Goal: Check status: Check status

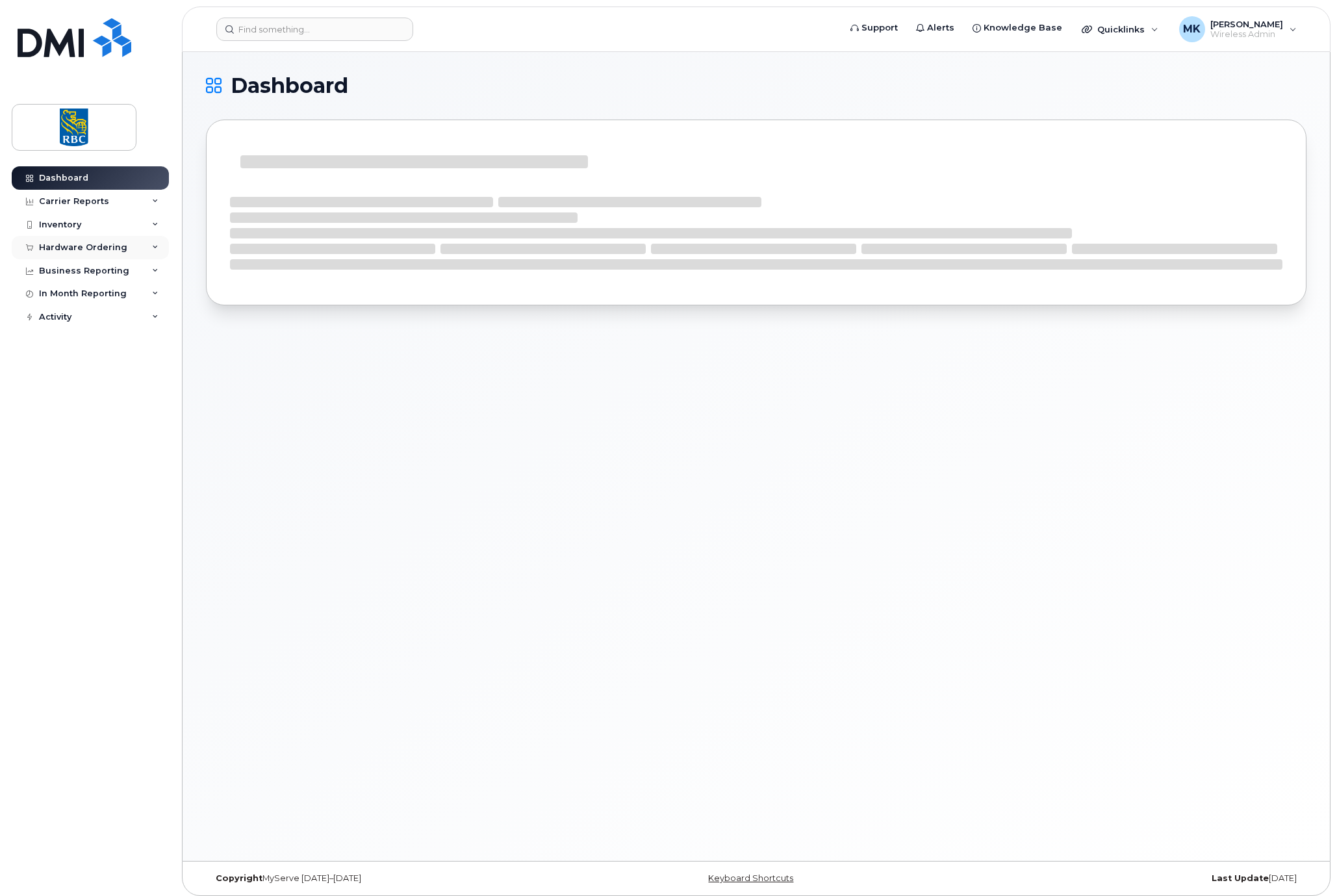
click at [106, 247] on div "Hardware Ordering" at bounding box center [83, 248] width 89 height 10
click at [69, 292] on div "Orders" at bounding box center [61, 297] width 32 height 12
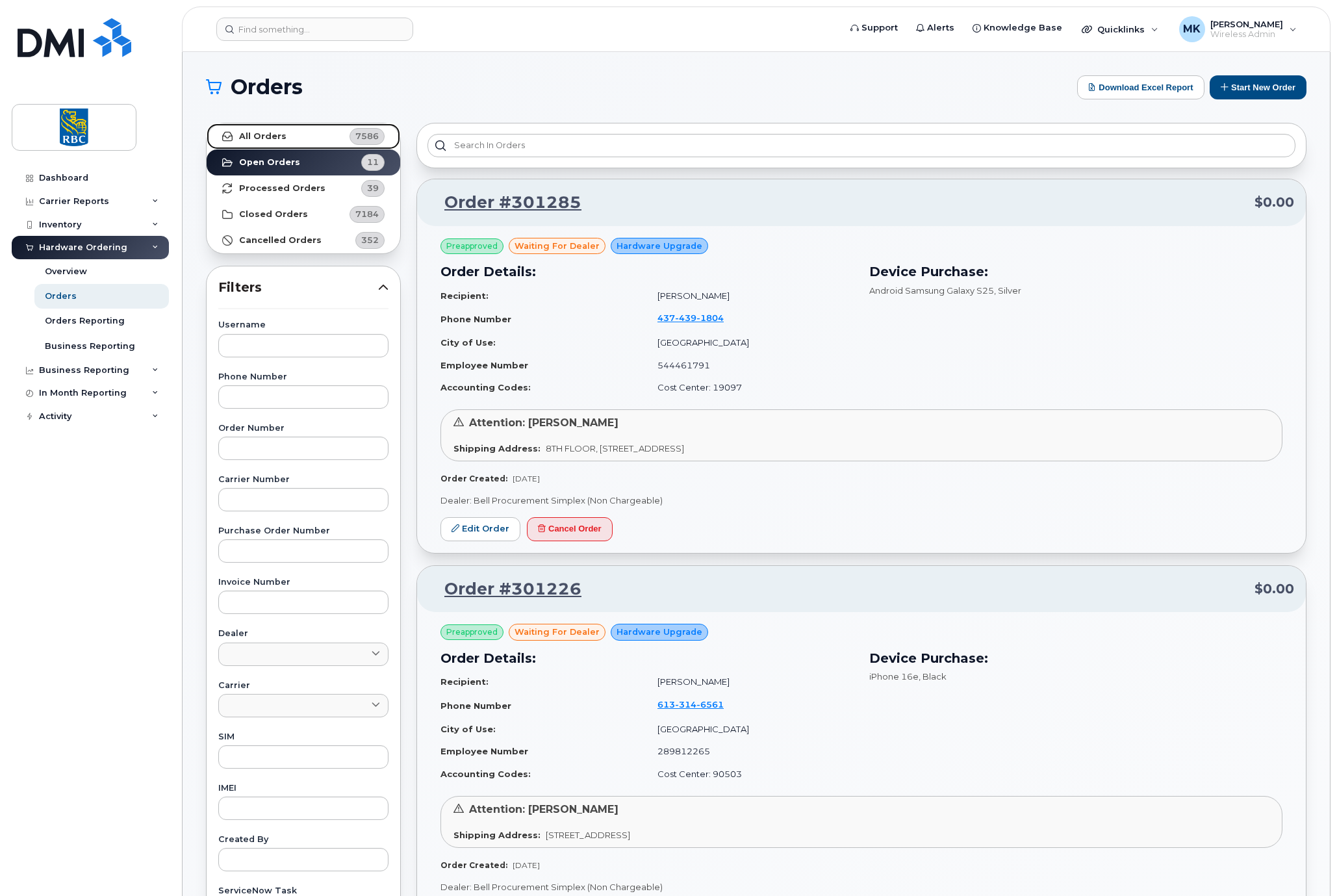
click at [319, 135] on link "All Orders 7586" at bounding box center [303, 136] width 194 height 26
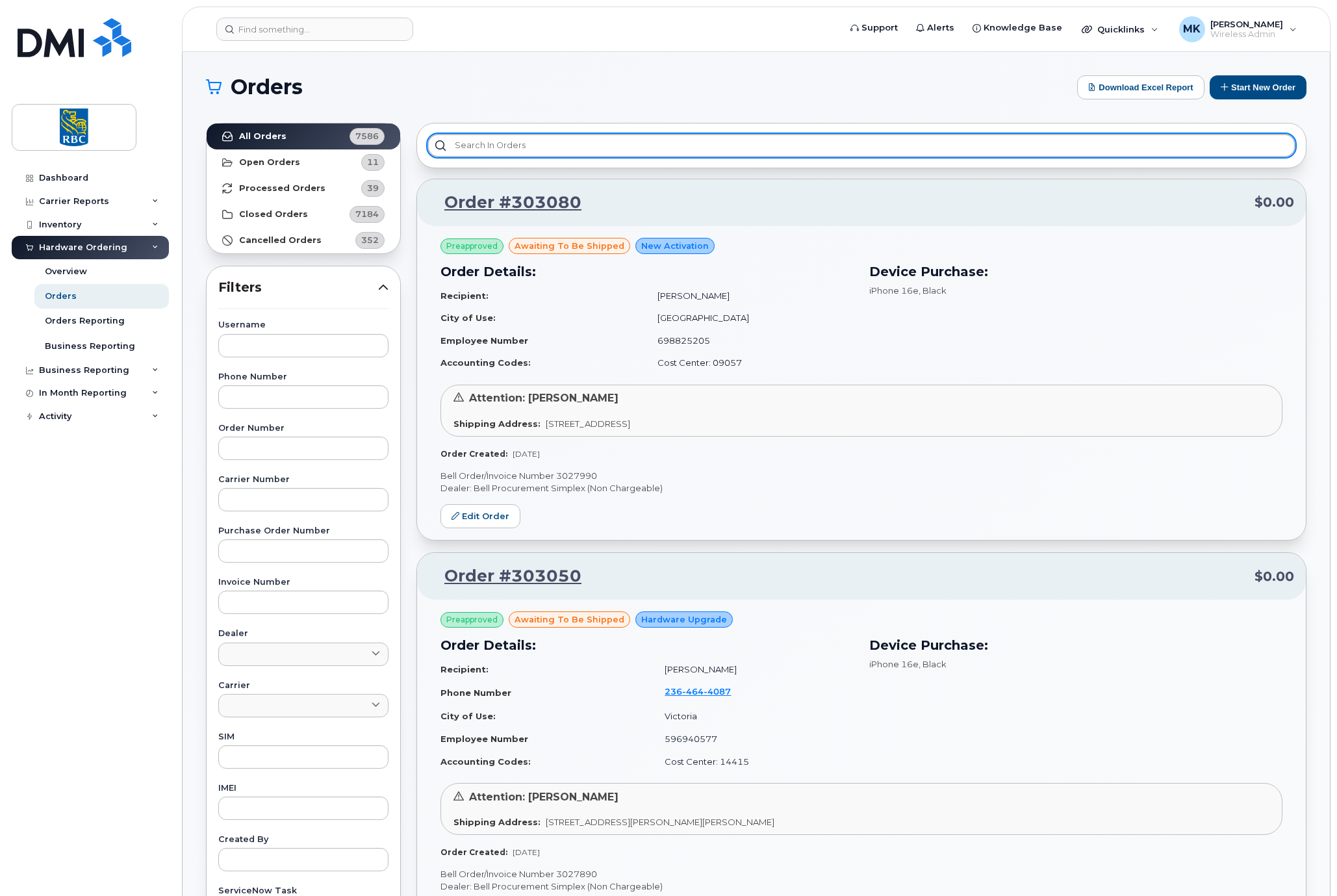
click at [493, 142] on input "text" at bounding box center [862, 146] width 868 height 24
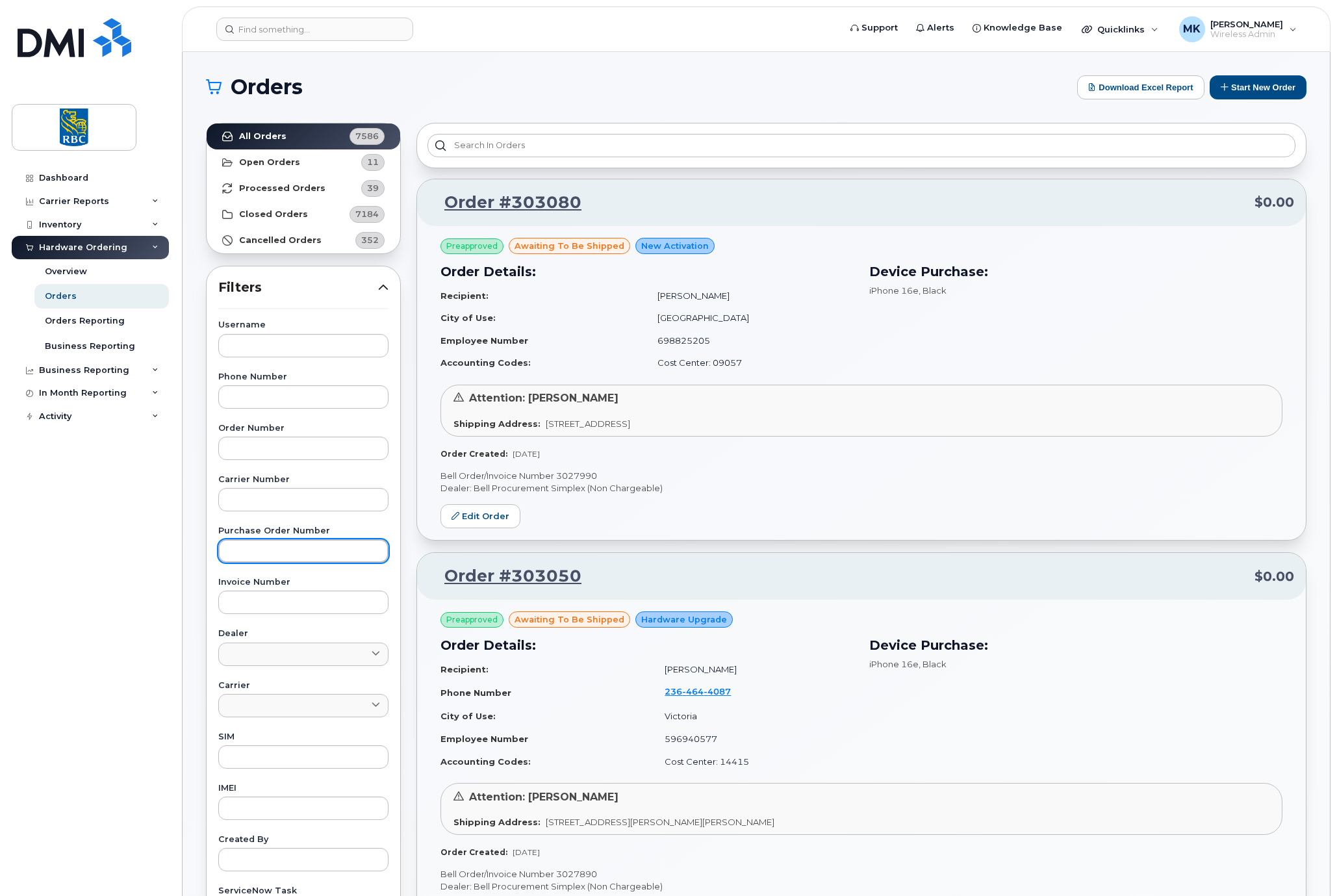
drag, startPoint x: 493, startPoint y: 142, endPoint x: 282, endPoint y: 551, distance: 460.2
click at [282, 551] on input "text" at bounding box center [303, 551] width 170 height 24
paste input "6500222148"
type input "6500222148"
click at [150, 649] on div "Dashboard Carrier Reports Monthly Billing Data Daily Data Pooling Data Behavior…" at bounding box center [92, 521] width 160 height 711
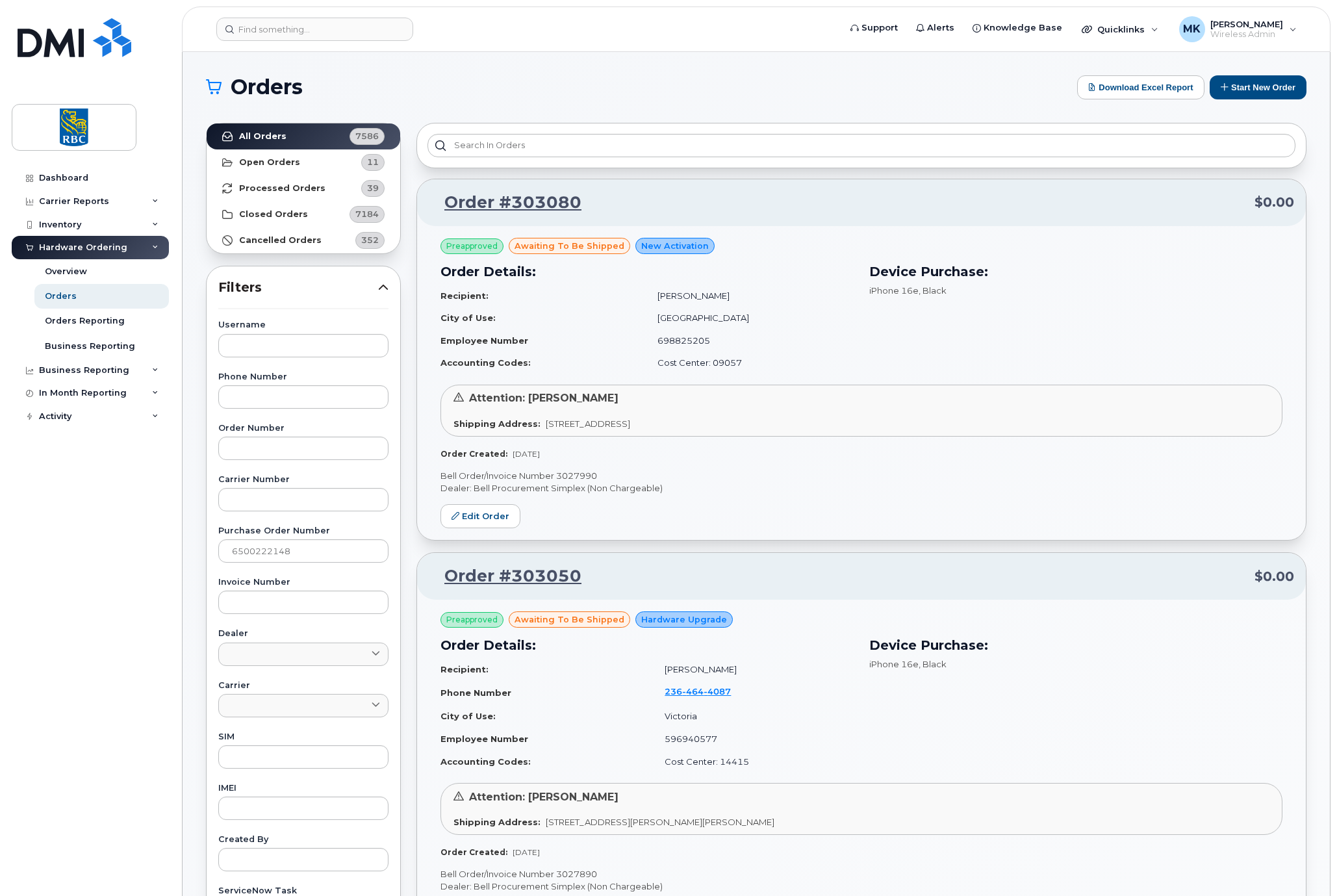
scroll to position [110, 0]
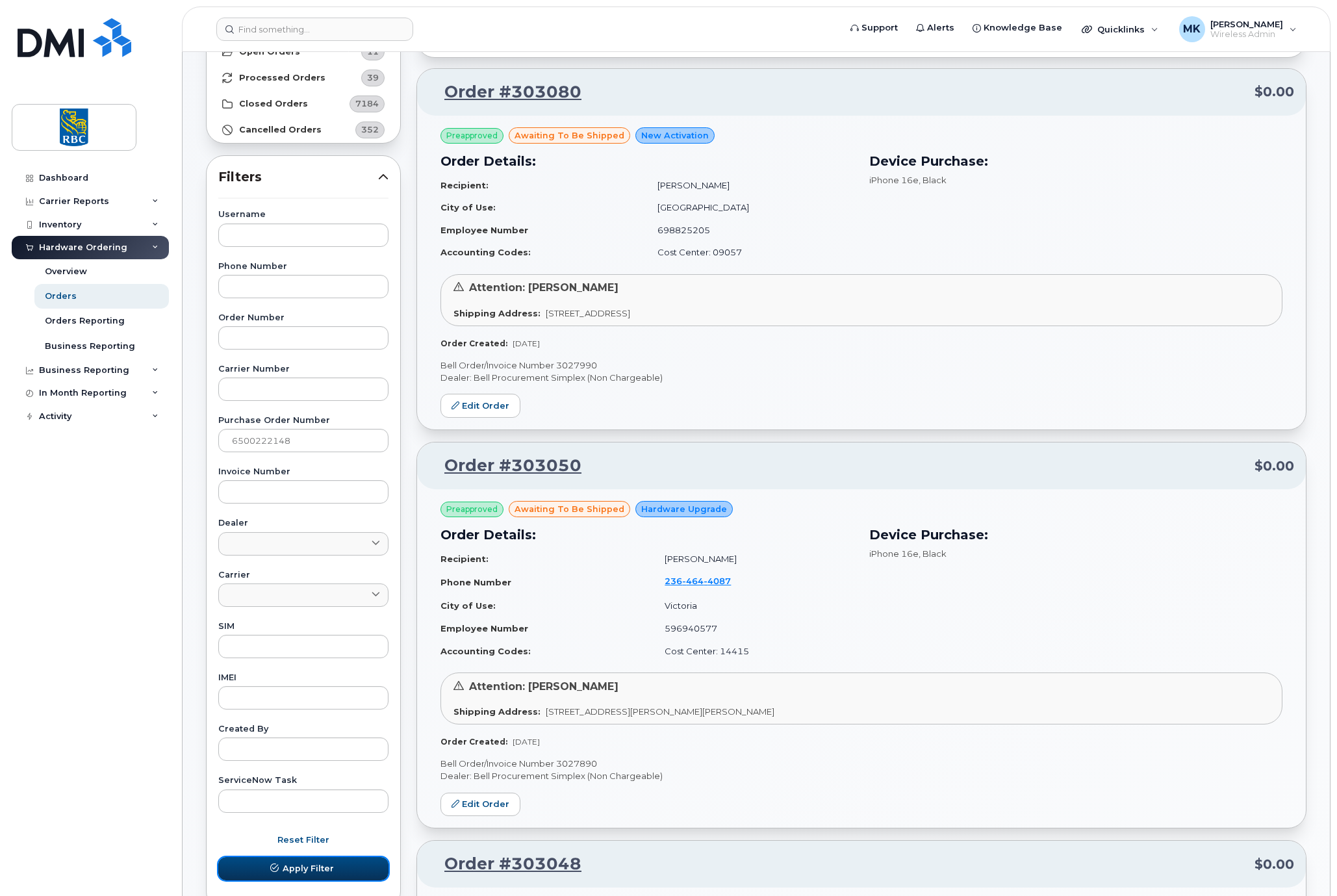
click at [300, 861] on button "Apply Filter" at bounding box center [303, 869] width 170 height 24
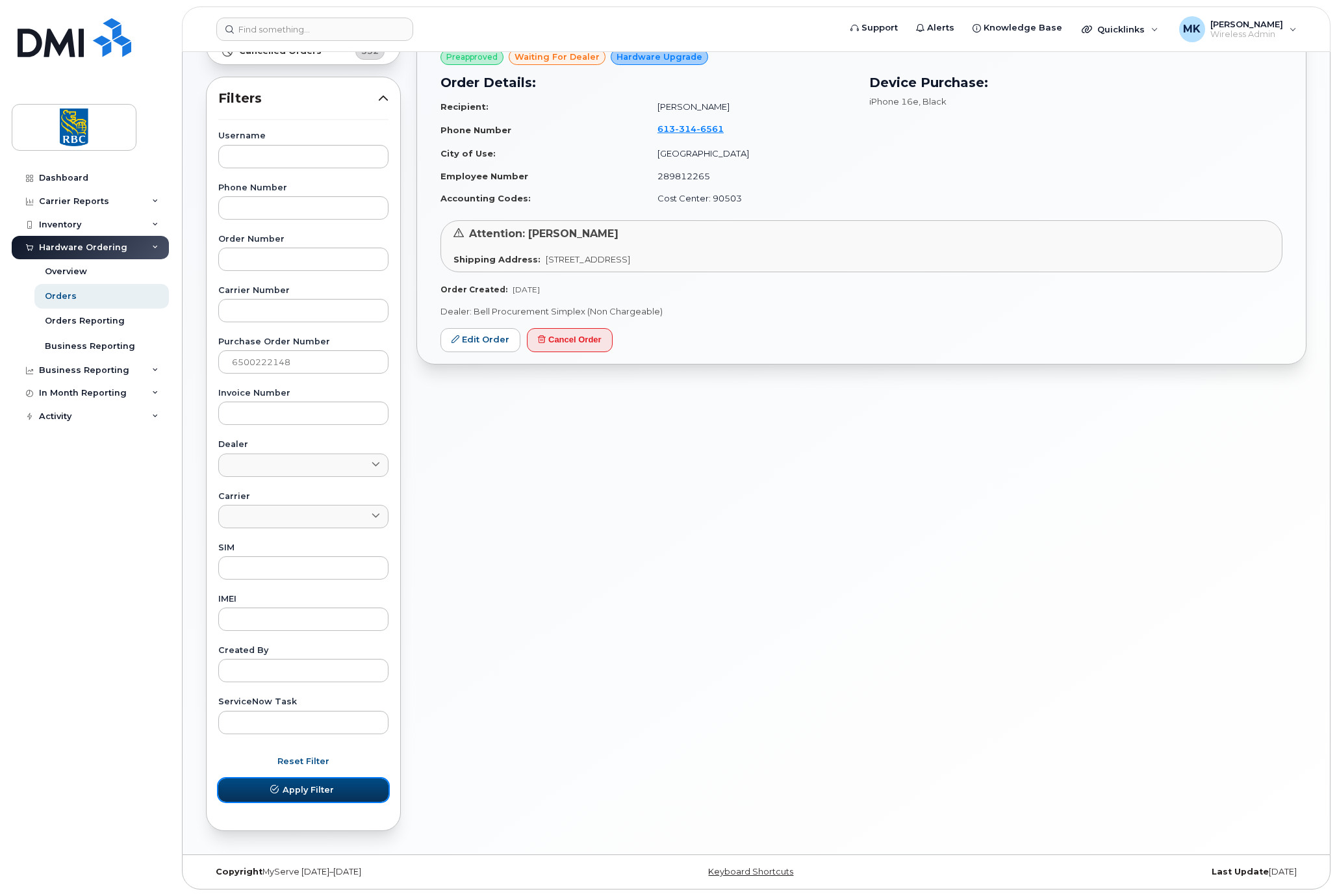
scroll to position [0, 0]
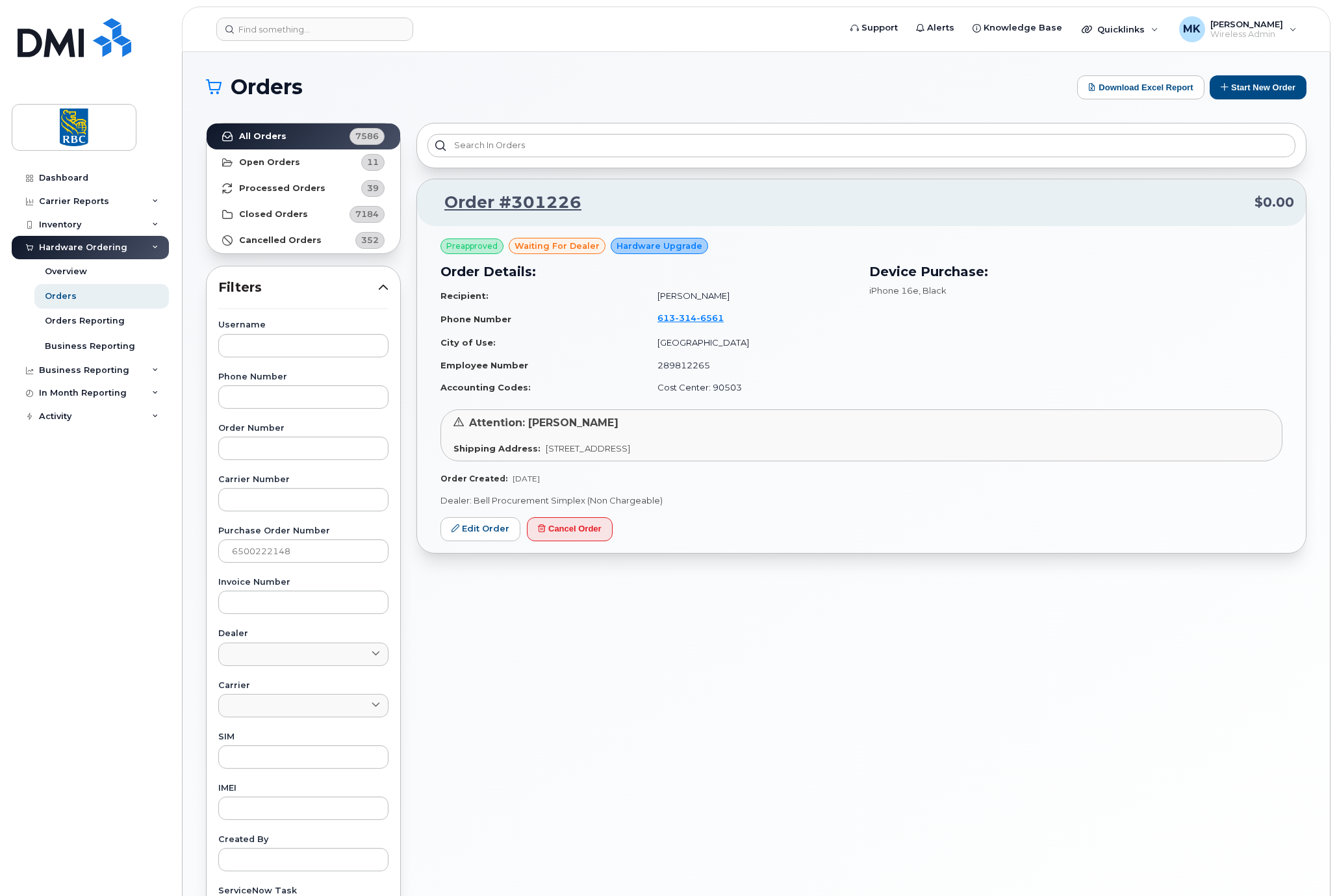
click at [781, 104] on section "Orders Download Excel Report Start New Order All Orders 7586 Open Orders 11 Pro…" at bounding box center [756, 551] width 1101 height 952
